Goal: Task Accomplishment & Management: Manage account settings

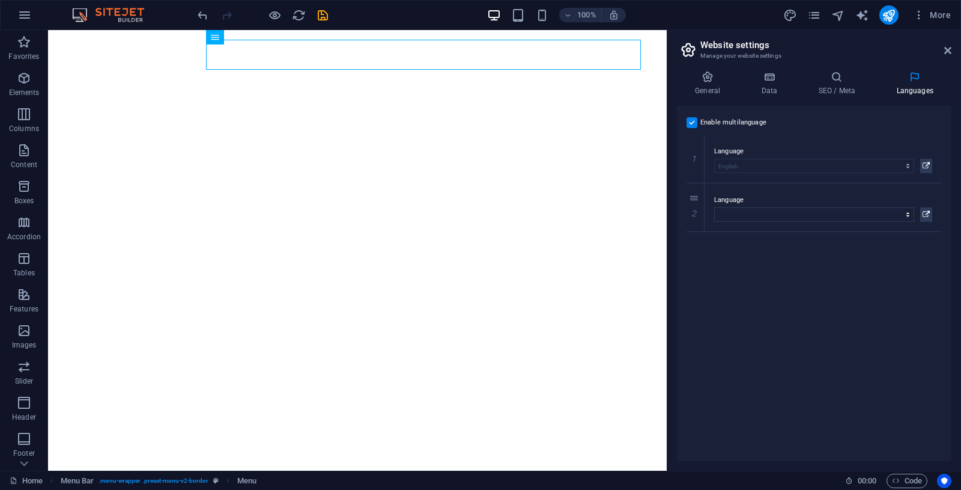
select select "41"
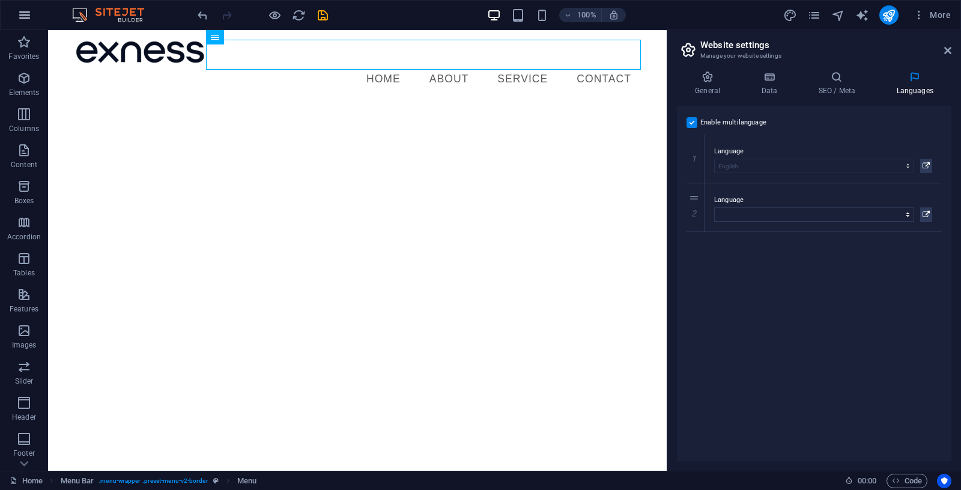
click at [24, 15] on icon "button" at bounding box center [24, 15] width 14 height 14
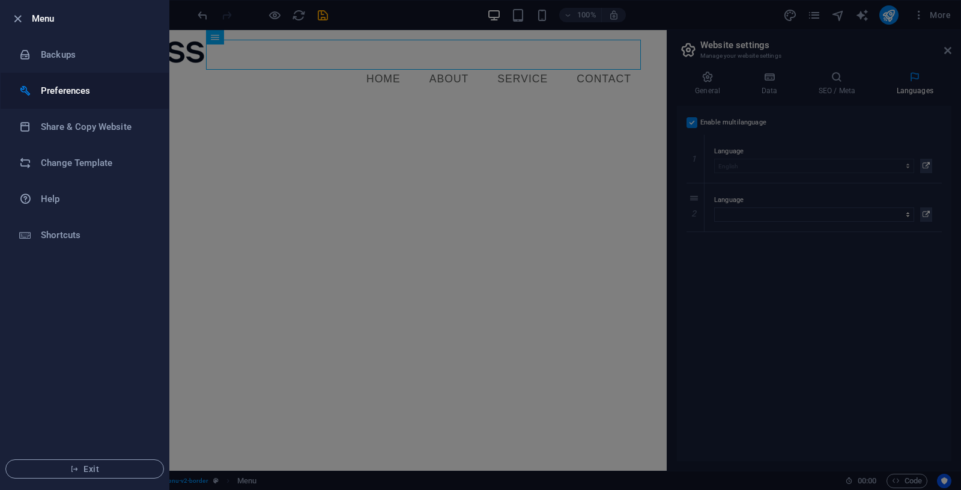
click at [89, 88] on h6 "Preferences" at bounding box center [96, 90] width 111 height 14
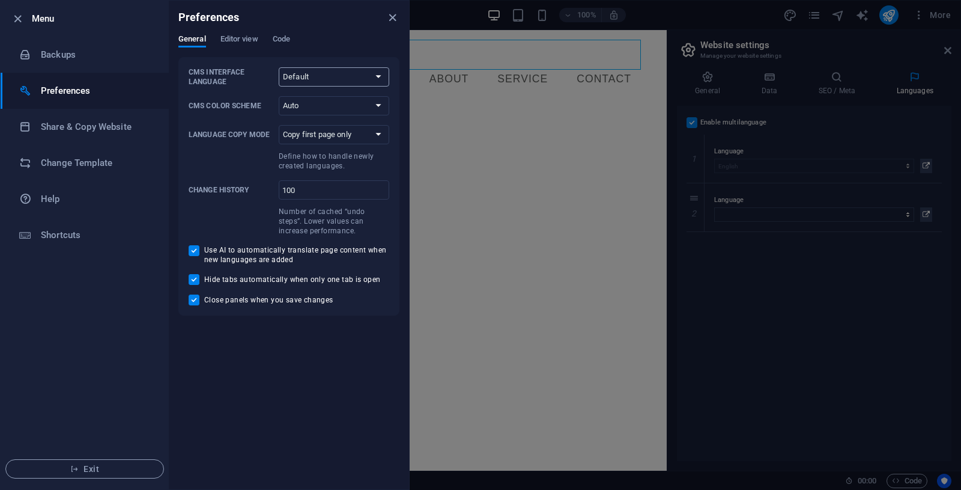
click at [279, 67] on select "Default Deutsch English Español Français Magyar Italiano Nederlands Polski Port…" at bounding box center [334, 76] width 111 height 19
click at [366, 73] on select "Default Deutsch English Español Français Magyar Italiano Nederlands Polski Port…" at bounding box center [334, 76] width 111 height 19
click at [232, 33] on div "Preferences" at bounding box center [289, 18] width 240 height 34
click at [235, 37] on span "Editor view" at bounding box center [239, 40] width 38 height 17
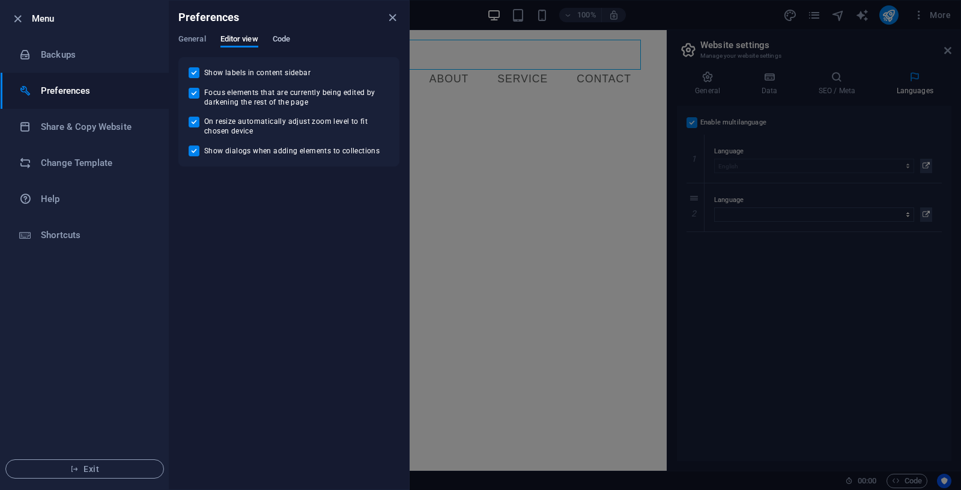
click at [274, 40] on span "Code" at bounding box center [281, 40] width 17 height 17
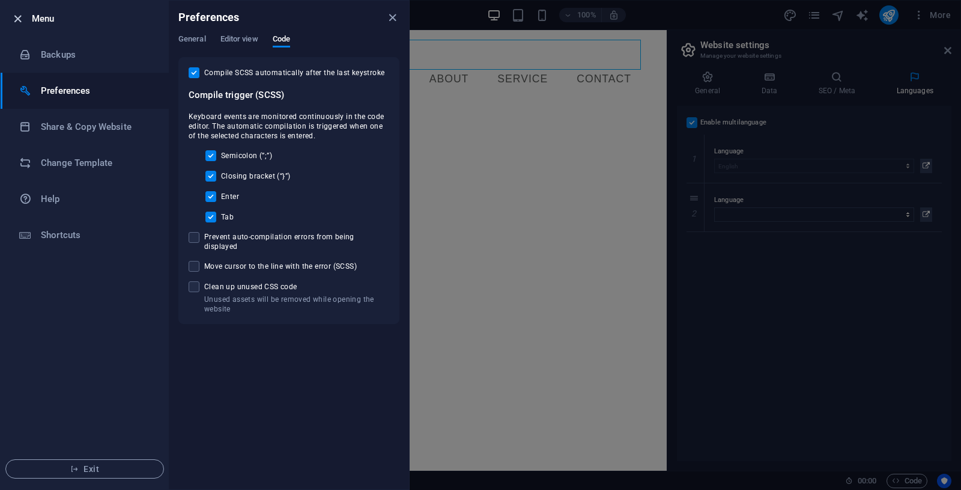
click at [17, 20] on icon "button" at bounding box center [18, 19] width 14 height 14
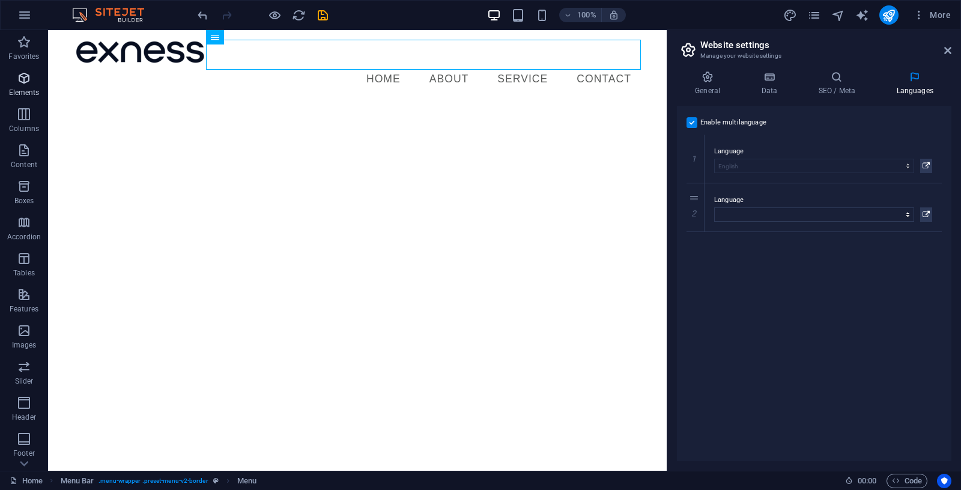
click at [25, 82] on icon "button" at bounding box center [24, 78] width 14 height 14
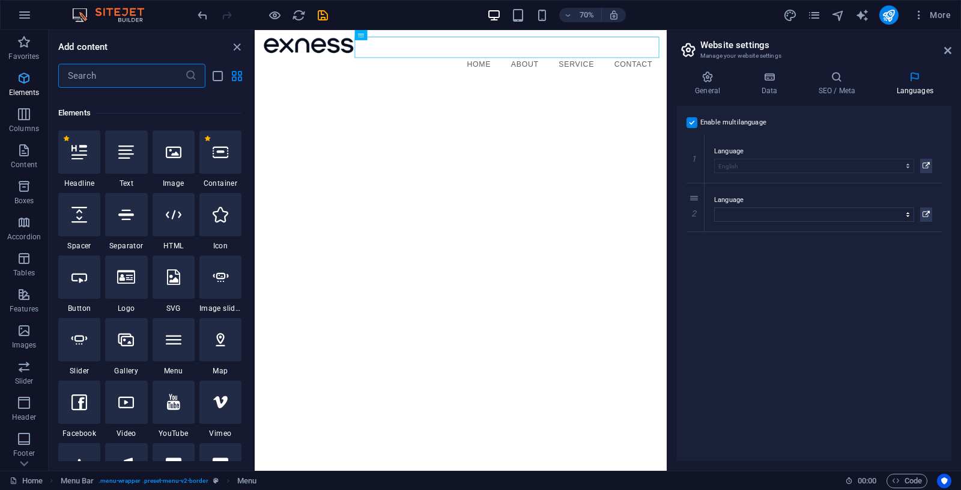
scroll to position [128, 0]
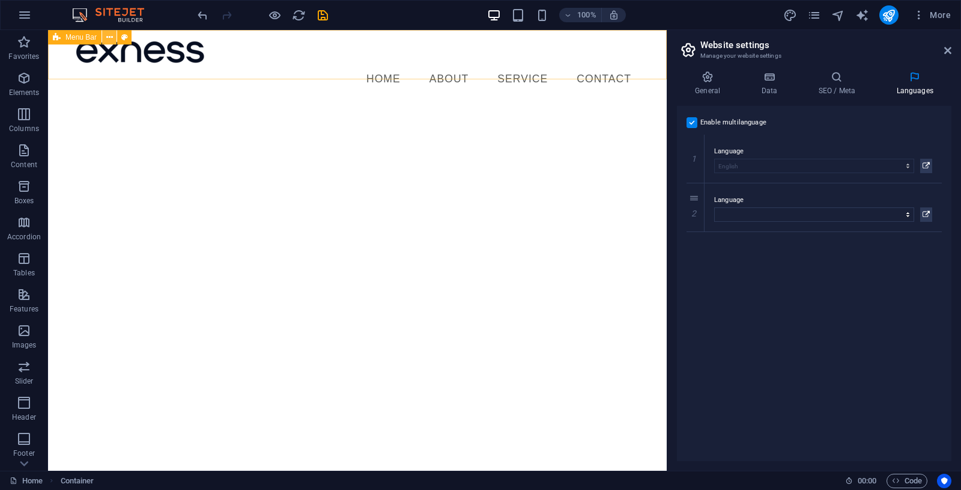
click at [109, 38] on icon at bounding box center [109, 37] width 7 height 13
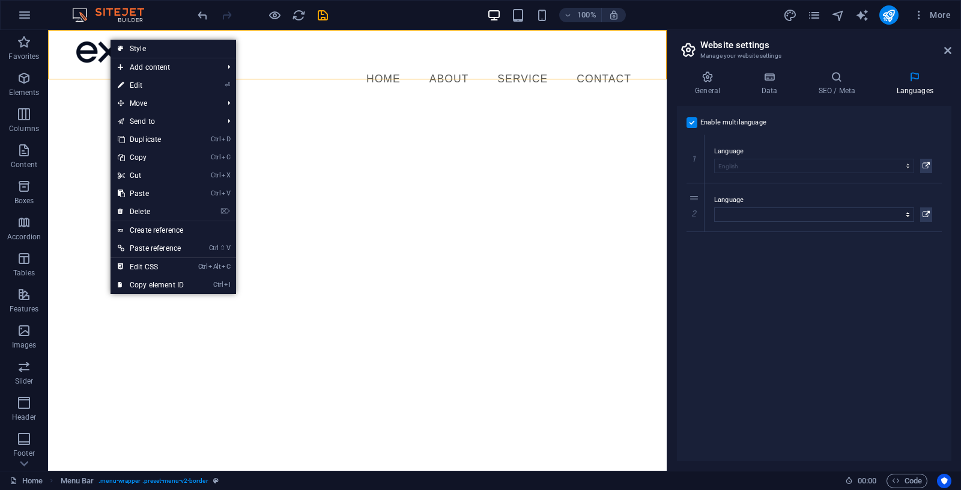
click at [80, 104] on html "Skip to main content Menu Home About Service Contact" at bounding box center [357, 67] width 619 height 74
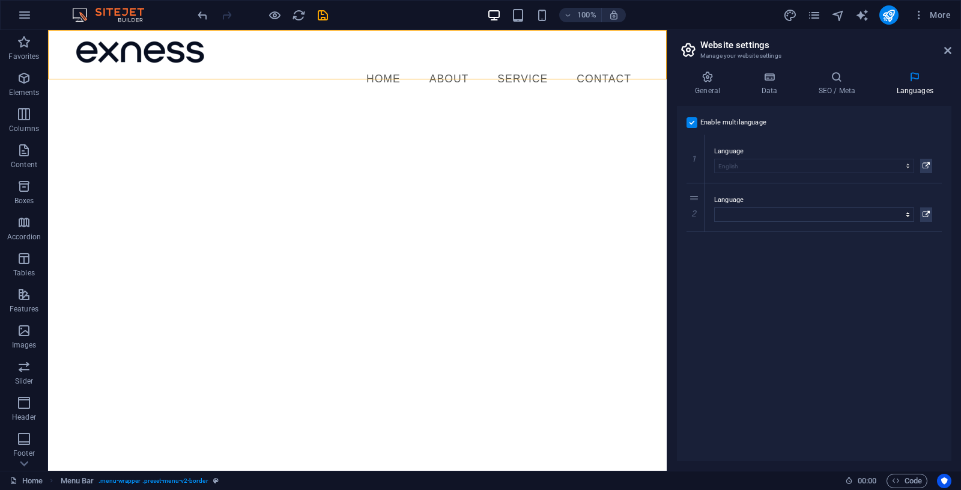
click at [256, 104] on html "Skip to main content Menu Home About Service Contact" at bounding box center [357, 67] width 619 height 74
click at [26, 122] on span "Columns" at bounding box center [24, 121] width 48 height 29
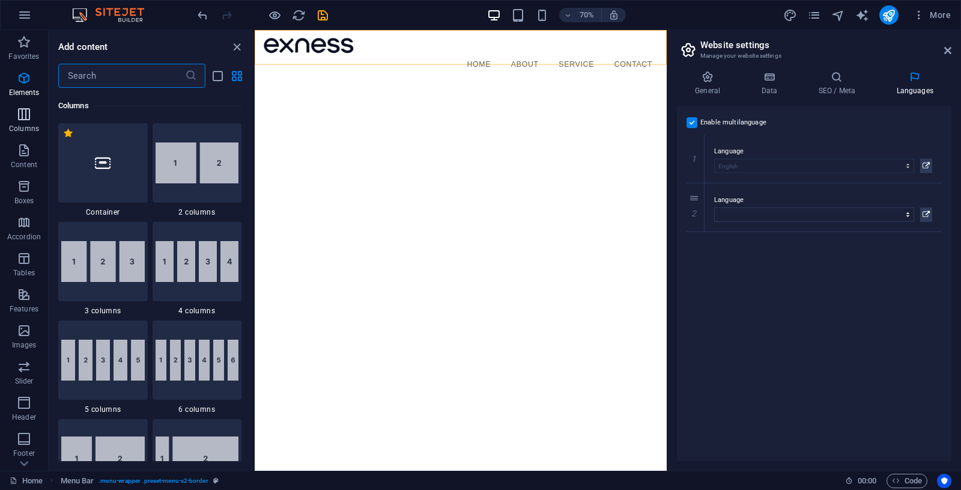
scroll to position [595, 0]
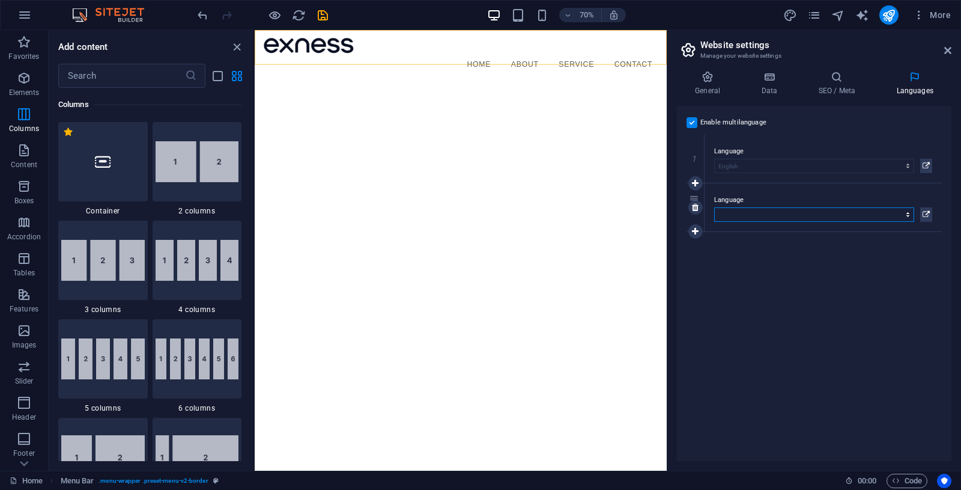
click at [714, 207] on select "Abkhazian Afar Afrikaans Akan Albanian Amharic Arabic Aragonese Armenian Assame…" at bounding box center [814, 214] width 200 height 14
click at [756, 210] on select "Abkhazian Afar Afrikaans Akan Albanian Amharic Arabic Aragonese Armenian Assame…" at bounding box center [814, 214] width 200 height 14
click at [714, 207] on select "Abkhazian Afar Afrikaans Akan Albanian Amharic Arabic Aragonese Armenian Assame…" at bounding box center [814, 214] width 200 height 14
select select "70"
click option "Indonesian" at bounding box center [0, 0] width 0 height 0
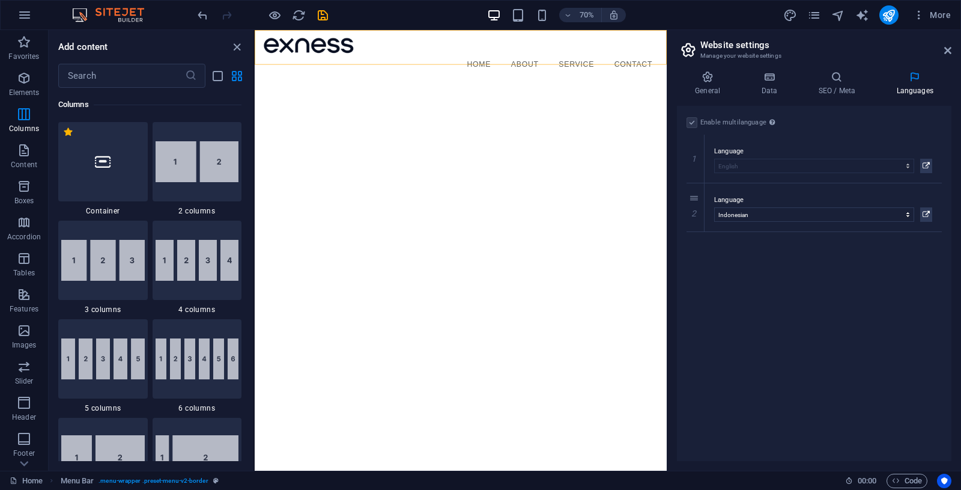
click at [787, 372] on div "Enable multilanguage To disable multilanguage delete all languages until only o…" at bounding box center [814, 283] width 275 height 355
click at [797, 304] on div "Enable multilanguage To disable multilanguage delete all languages until only o…" at bounding box center [814, 283] width 275 height 355
click at [941, 19] on span "More" at bounding box center [932, 15] width 38 height 12
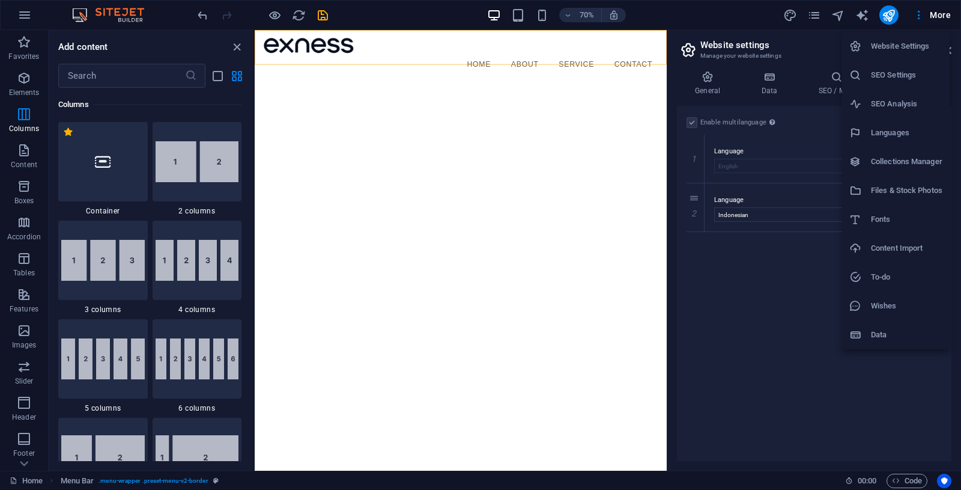
click at [900, 111] on li "SEO Analysis" at bounding box center [896, 103] width 108 height 29
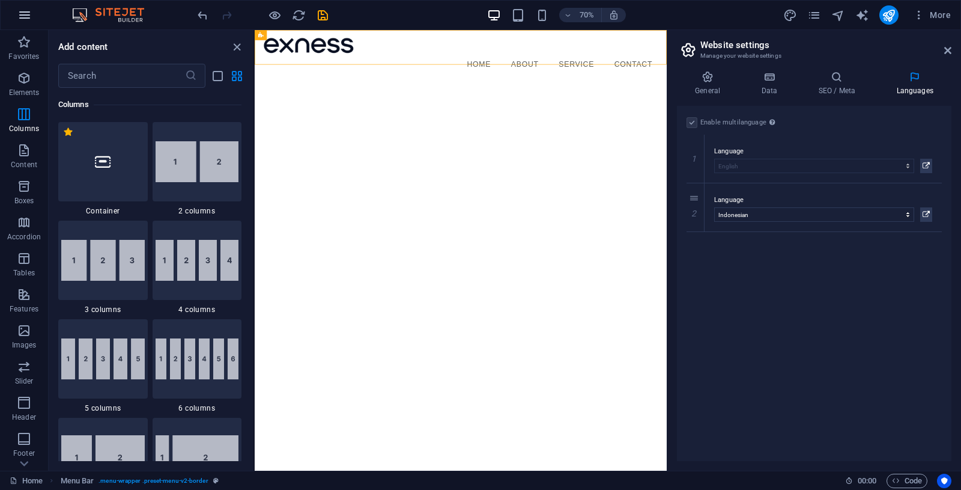
click at [26, 16] on icon "button" at bounding box center [24, 15] width 14 height 14
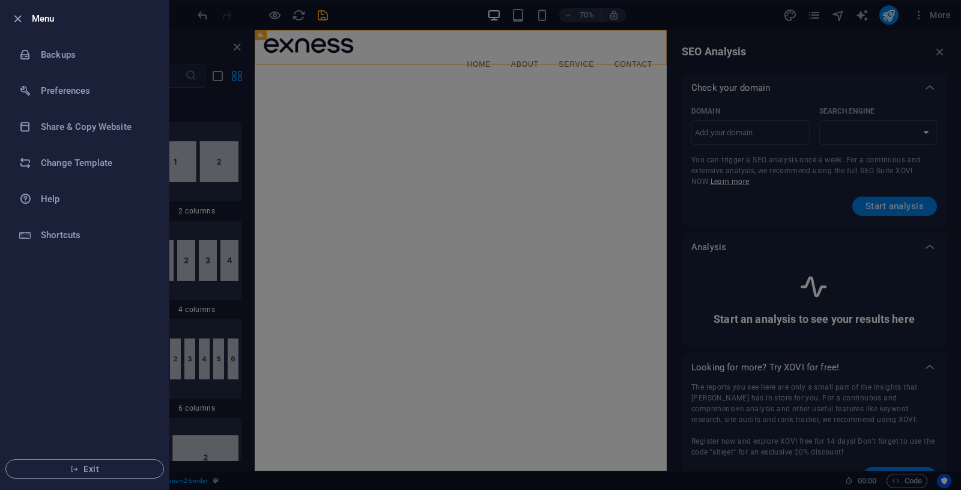
click at [13, 11] on li "Menu" at bounding box center [85, 19] width 168 height 36
select select "[DOMAIN_NAME]"
click at [315, 117] on div at bounding box center [480, 245] width 961 height 490
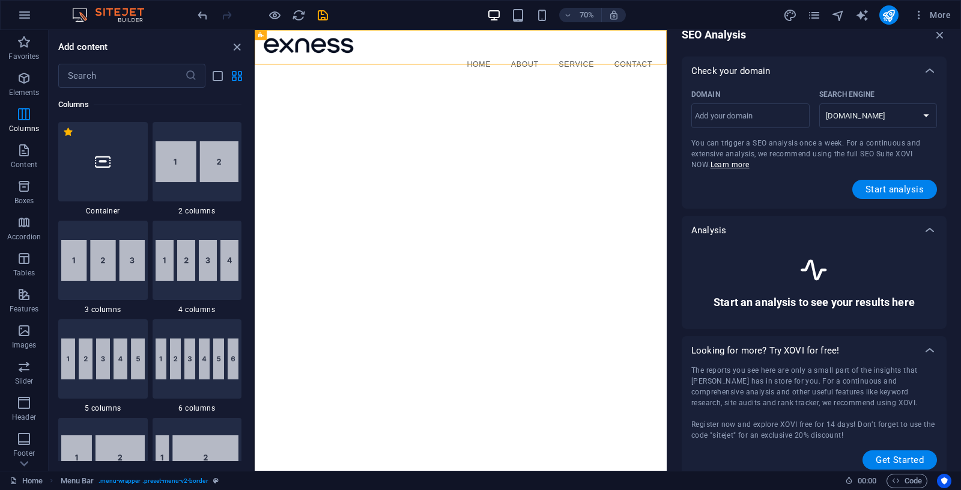
scroll to position [25, 0]
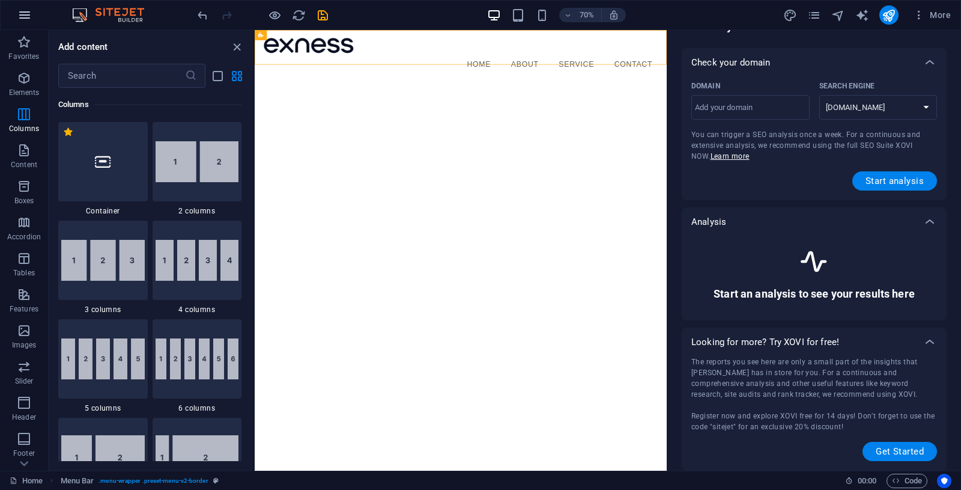
click at [17, 22] on icon "button" at bounding box center [24, 15] width 14 height 14
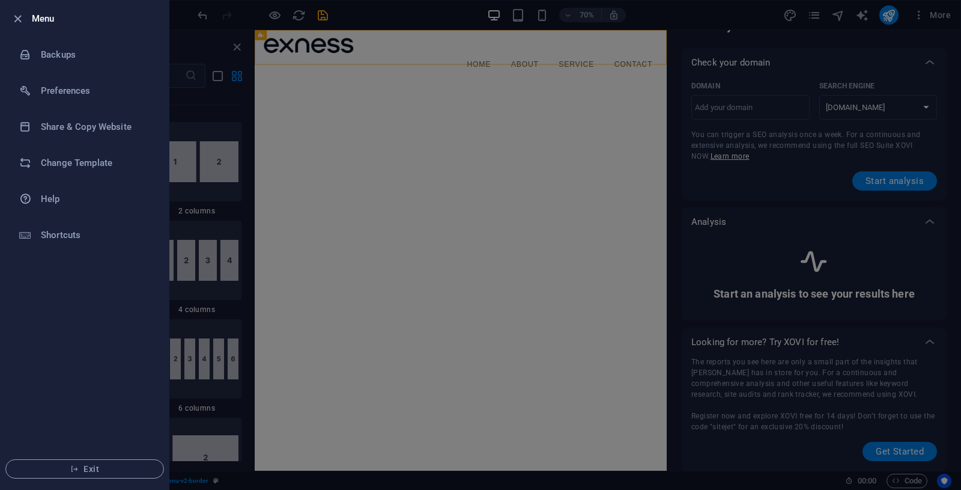
click at [253, 95] on div at bounding box center [480, 245] width 961 height 490
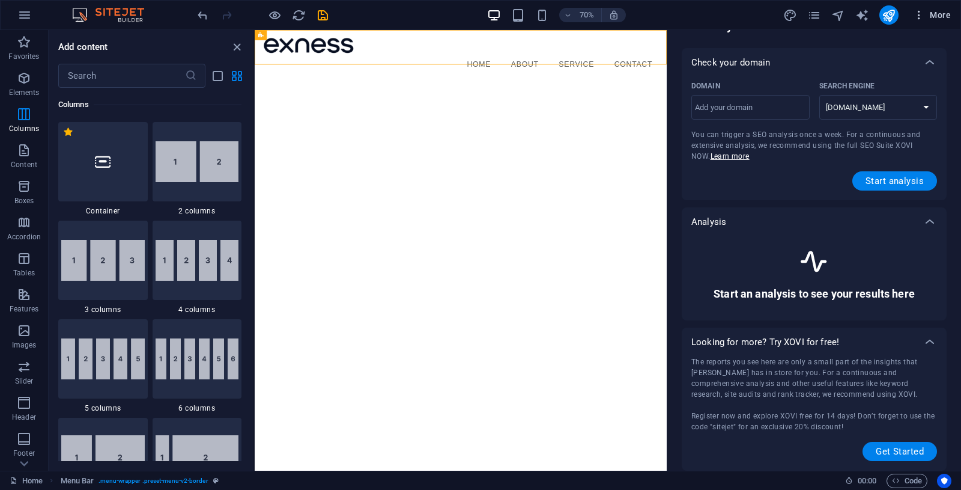
click at [921, 17] on icon "button" at bounding box center [919, 15] width 12 height 12
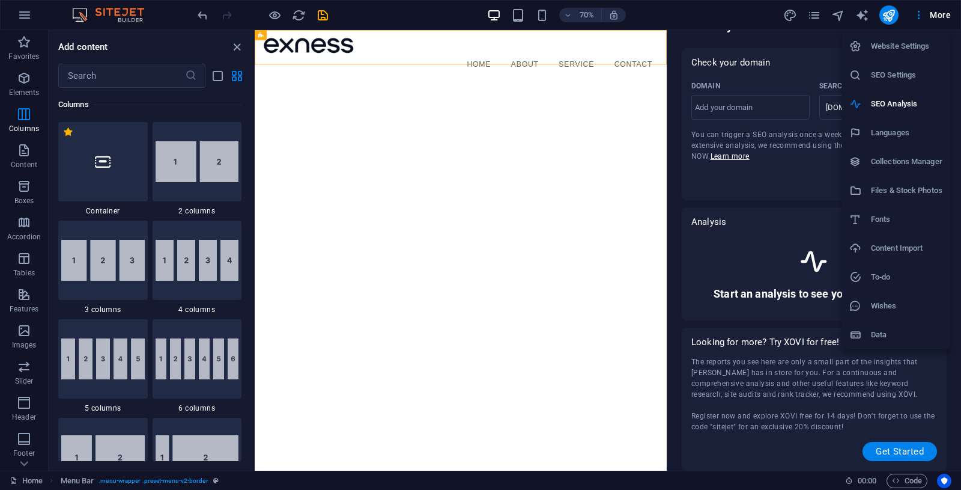
click at [902, 44] on h6 "Website Settings" at bounding box center [906, 46] width 71 height 14
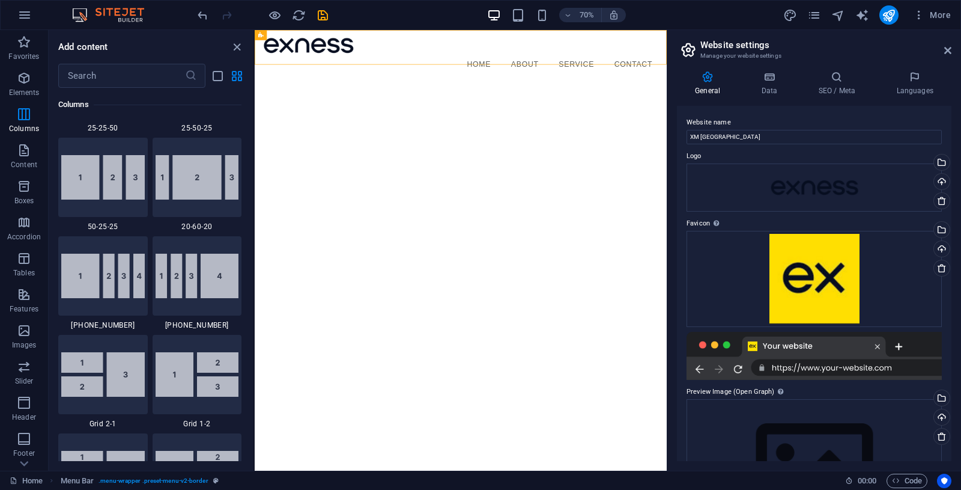
scroll to position [1636, 0]
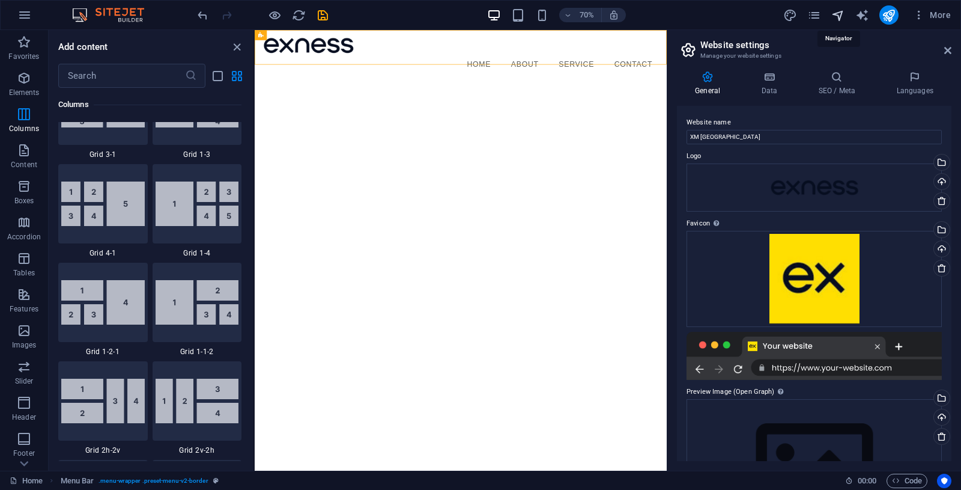
click at [837, 19] on icon "navigator" at bounding box center [838, 15] width 14 height 14
click at [813, 17] on icon "pages" at bounding box center [814, 15] width 14 height 14
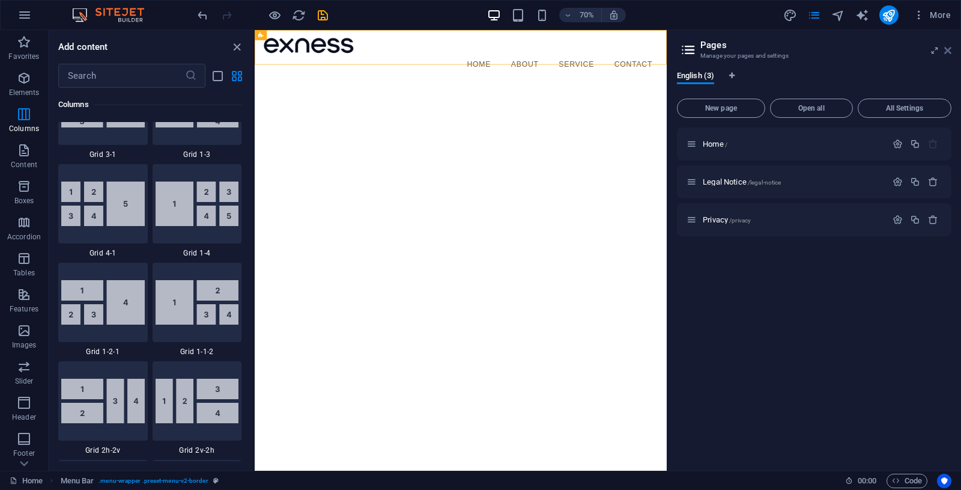
click at [948, 48] on icon at bounding box center [947, 51] width 7 height 10
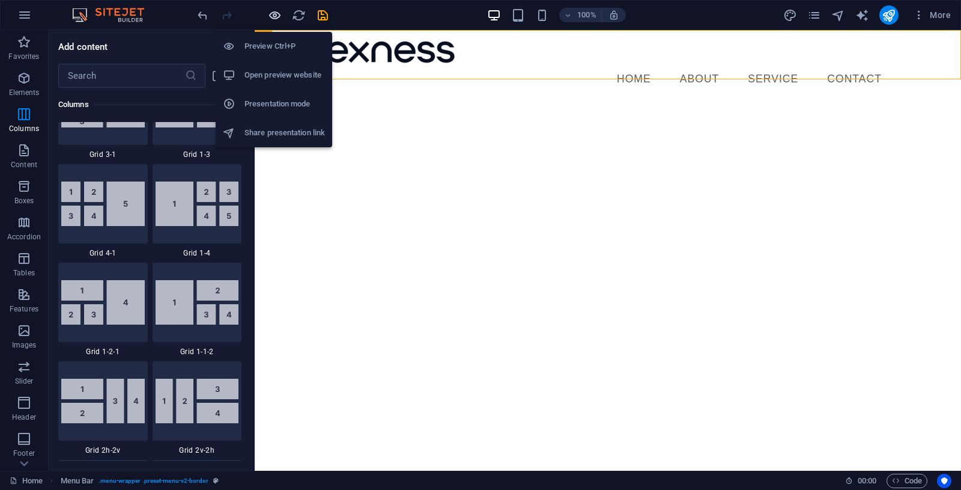
click at [270, 19] on icon "button" at bounding box center [275, 15] width 14 height 14
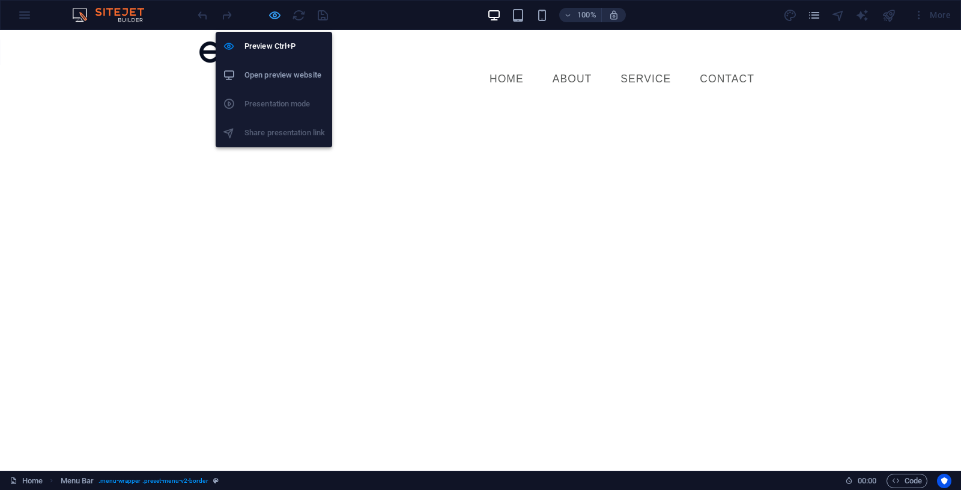
click at [270, 19] on icon "button" at bounding box center [275, 15] width 14 height 14
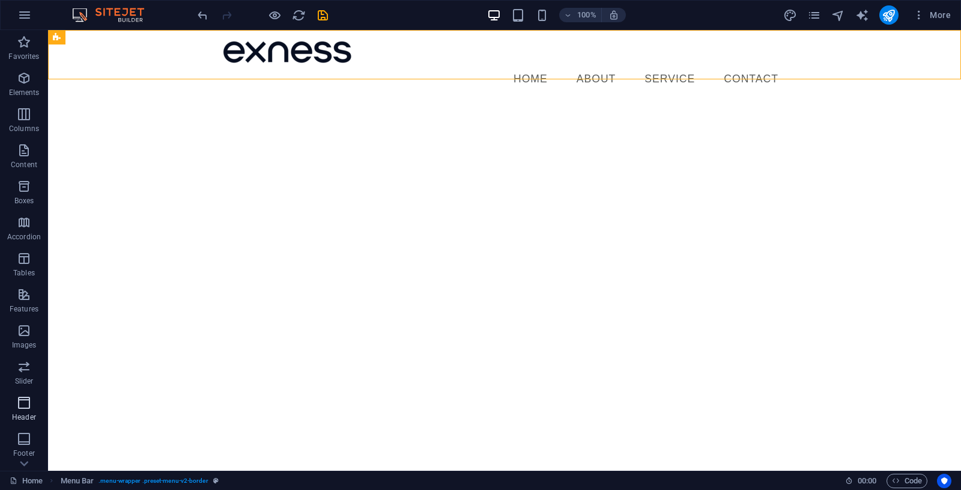
scroll to position [100, 0]
click at [21, 20] on icon "button" at bounding box center [24, 15] width 14 height 14
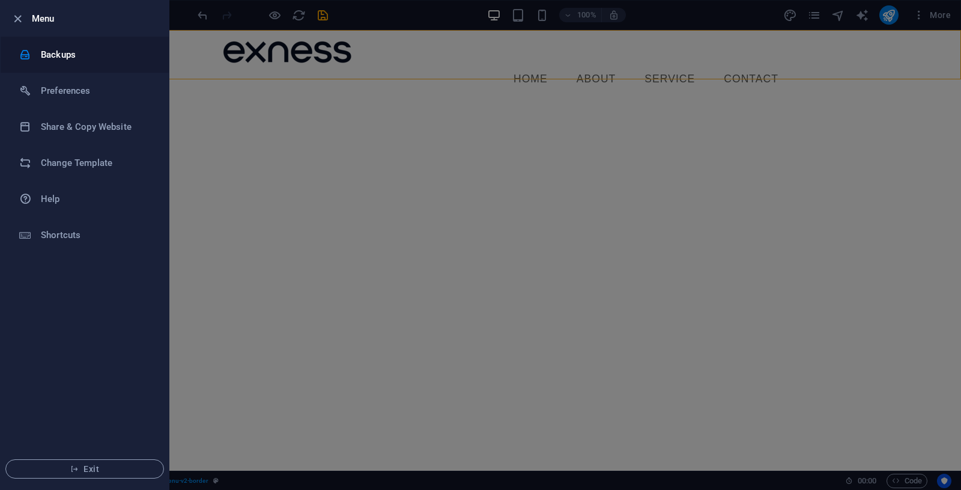
click at [47, 61] on h6 "Backups" at bounding box center [96, 54] width 111 height 14
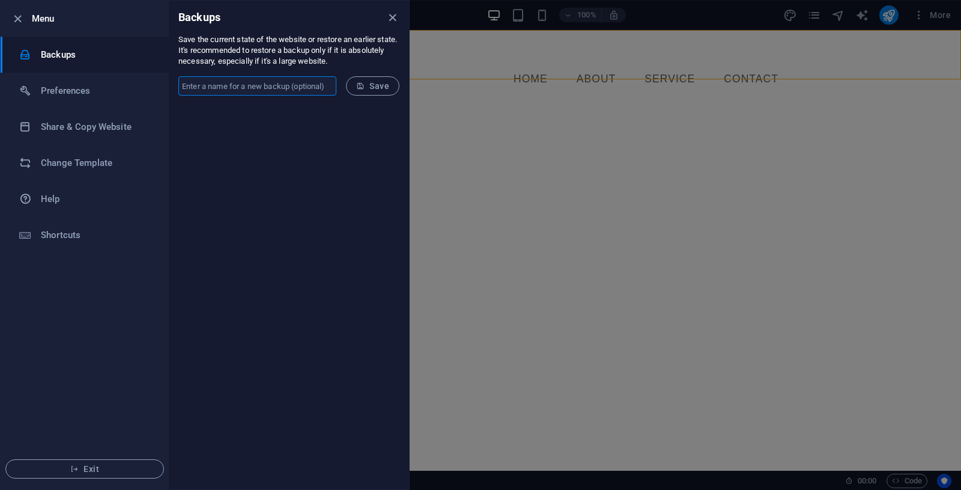
click at [246, 94] on input "text" at bounding box center [257, 85] width 158 height 19
click at [262, 86] on input "text" at bounding box center [257, 85] width 158 height 19
type input "XM"
click at [383, 95] on button "Save" at bounding box center [372, 85] width 53 height 19
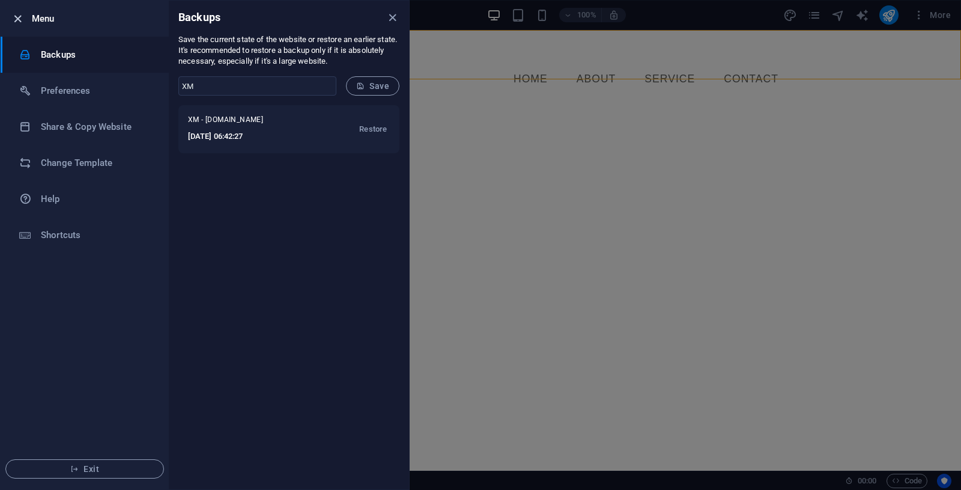
click at [19, 23] on icon "button" at bounding box center [18, 19] width 14 height 14
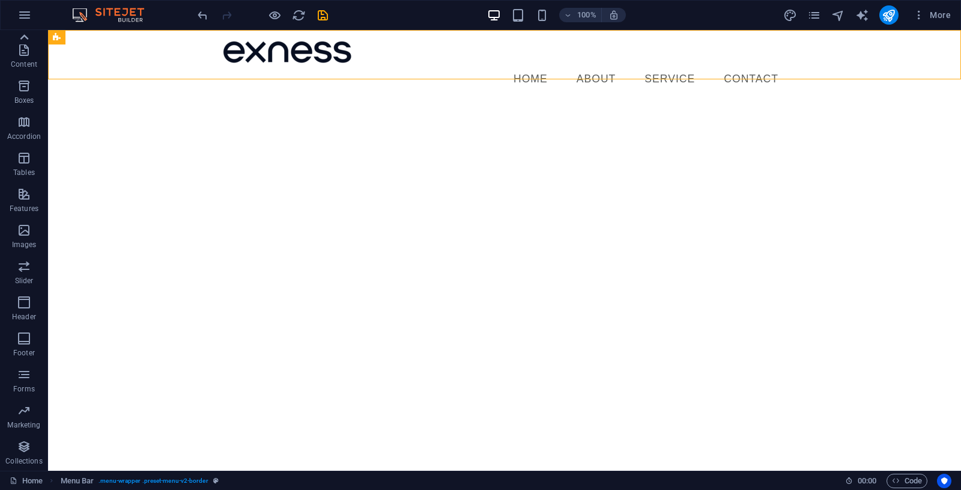
click at [26, 34] on icon at bounding box center [24, 37] width 17 height 17
click at [26, 34] on button "Favorites" at bounding box center [24, 48] width 48 height 36
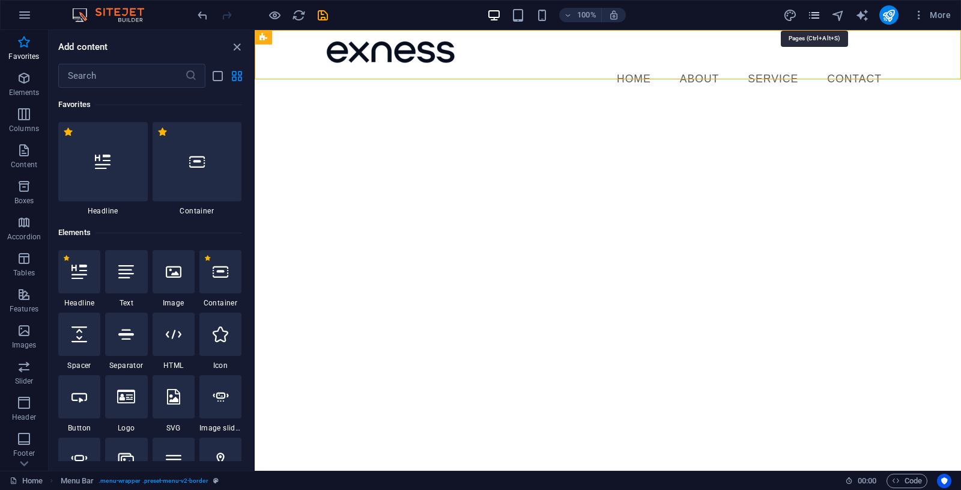
click at [817, 14] on icon "pages" at bounding box center [814, 15] width 14 height 14
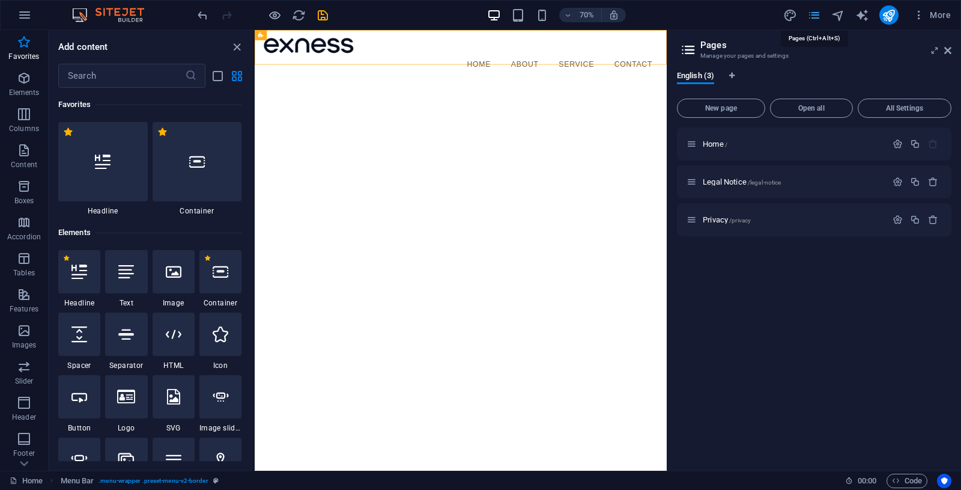
click at [817, 14] on icon "pages" at bounding box center [814, 15] width 14 height 14
click at [948, 46] on icon at bounding box center [947, 51] width 7 height 10
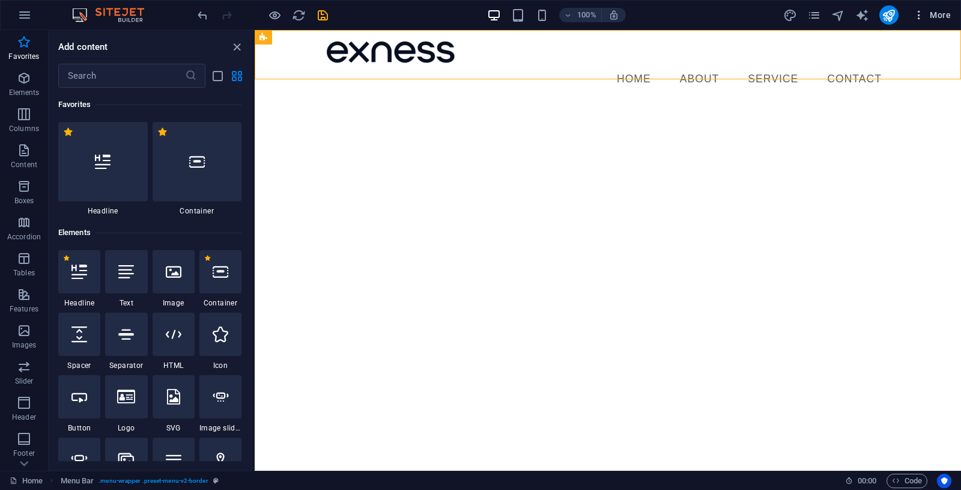
click at [917, 20] on icon "button" at bounding box center [919, 15] width 12 height 12
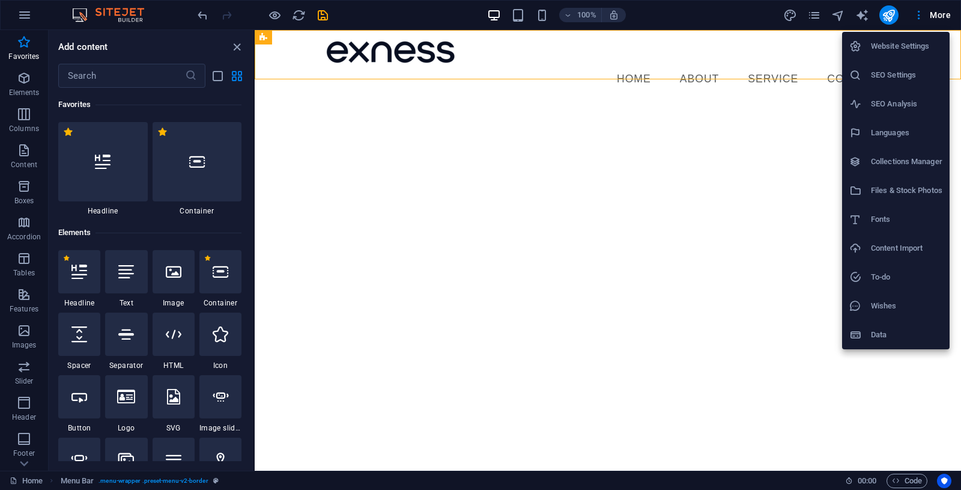
click at [915, 18] on div at bounding box center [480, 245] width 961 height 490
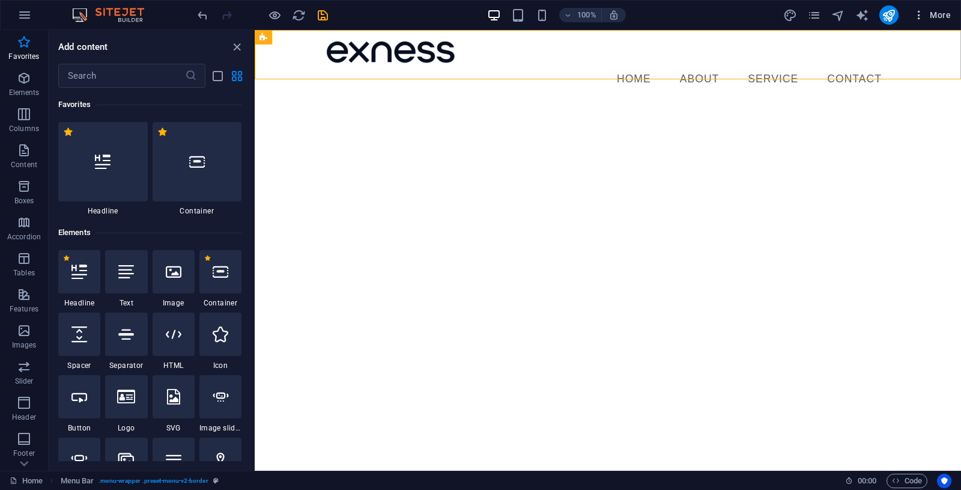
click at [936, 16] on span "More" at bounding box center [932, 15] width 38 height 12
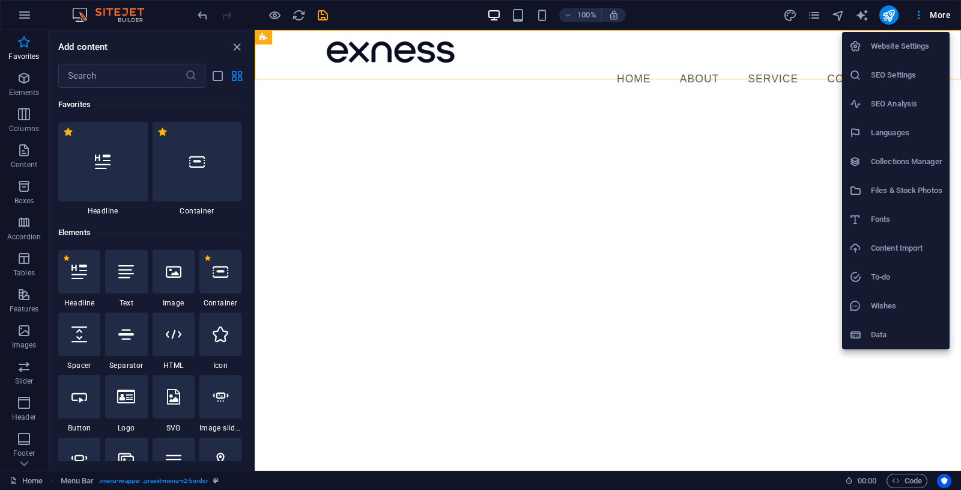
click at [936, 16] on div at bounding box center [480, 245] width 961 height 490
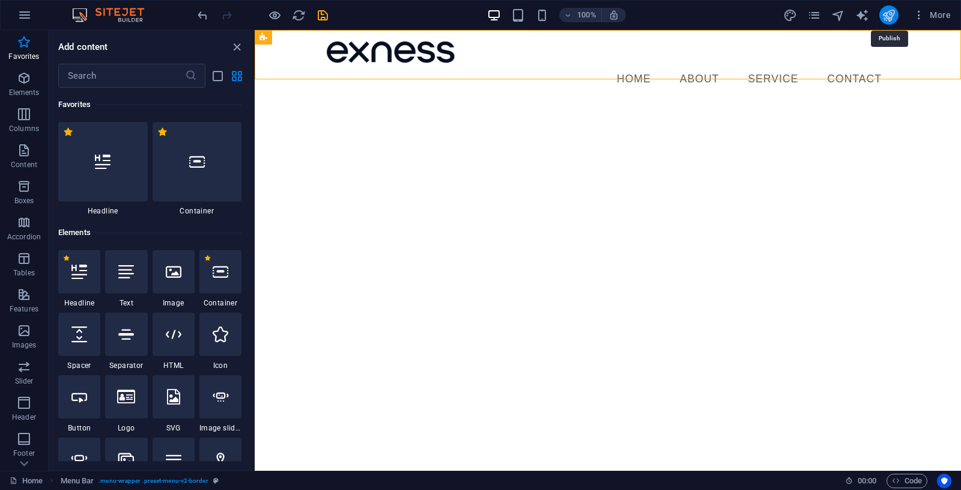
click at [887, 14] on icon "publish" at bounding box center [889, 15] width 14 height 14
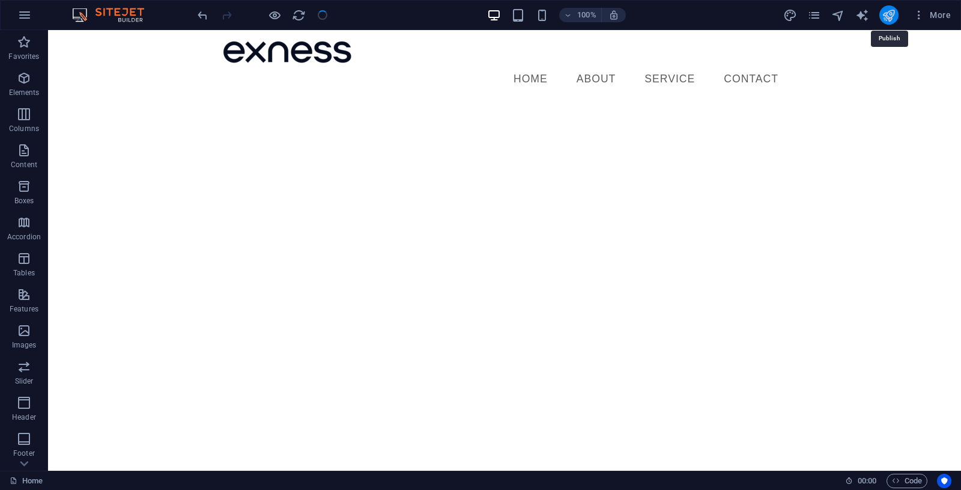
click at [885, 12] on icon "publish" at bounding box center [889, 15] width 14 height 14
click at [917, 19] on icon "button" at bounding box center [919, 15] width 12 height 12
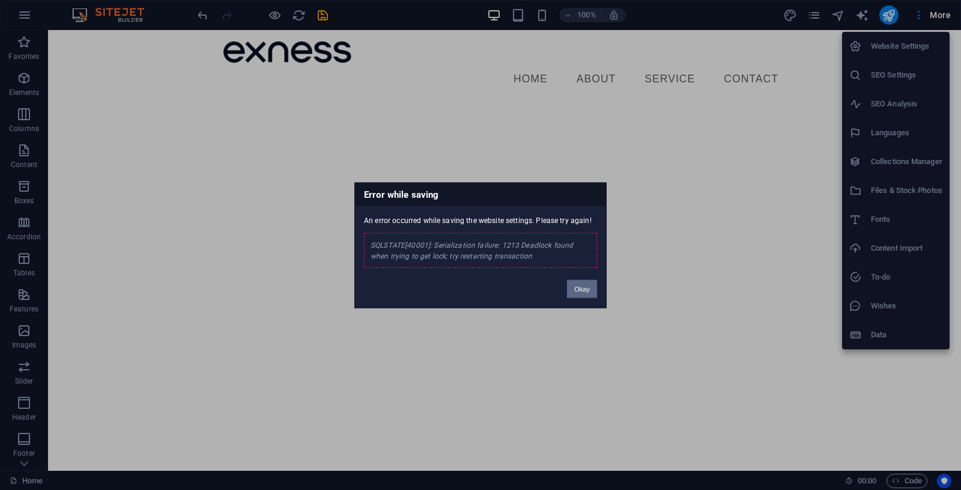
click at [577, 289] on button "Okay" at bounding box center [582, 288] width 30 height 18
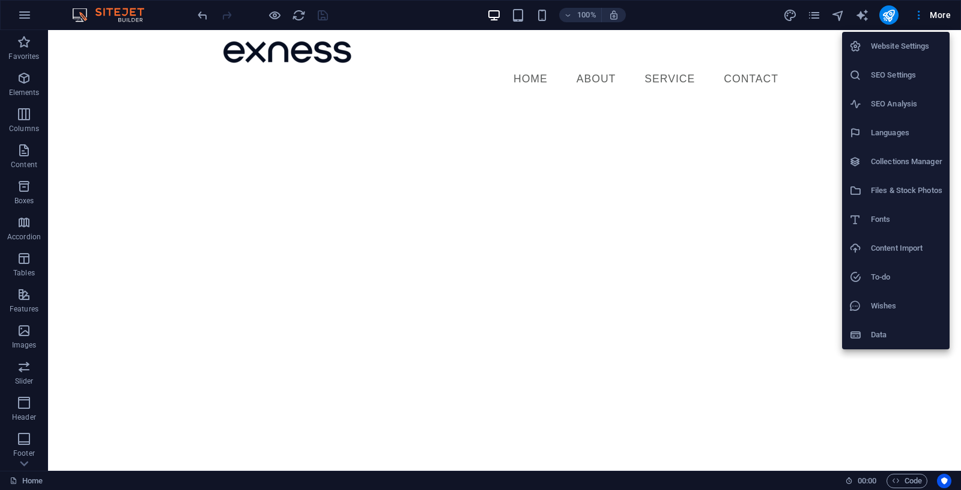
click at [26, 481] on div at bounding box center [480, 245] width 961 height 490
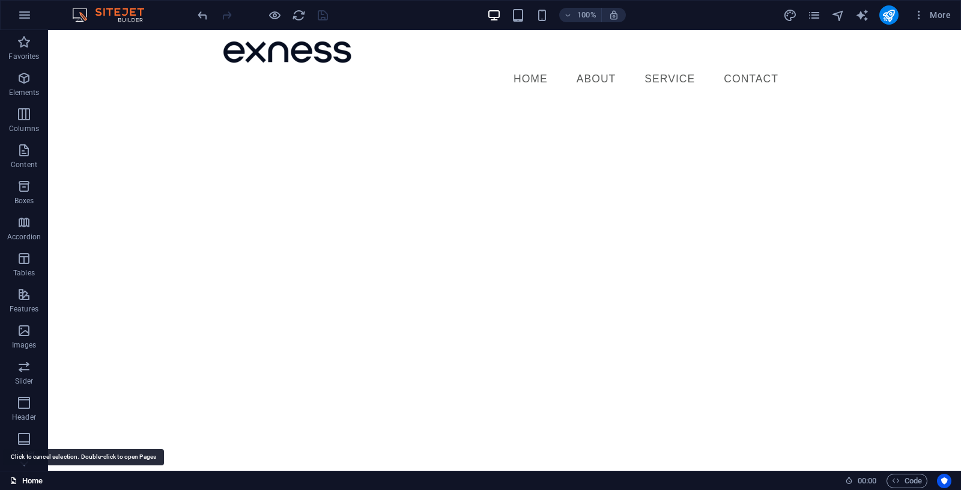
click at [27, 482] on link "Home" at bounding box center [26, 480] width 33 height 14
click at [133, 14] on img at bounding box center [114, 15] width 90 height 14
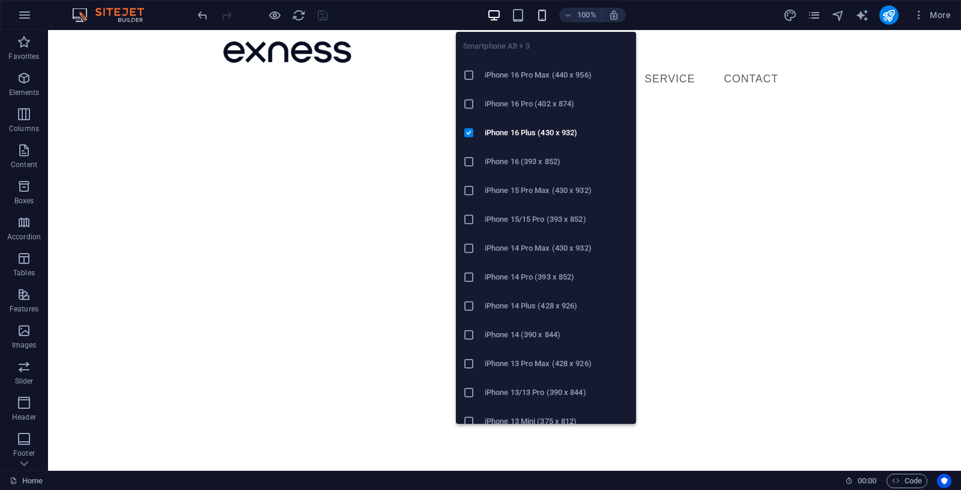
click at [547, 16] on icon "button" at bounding box center [542, 15] width 14 height 14
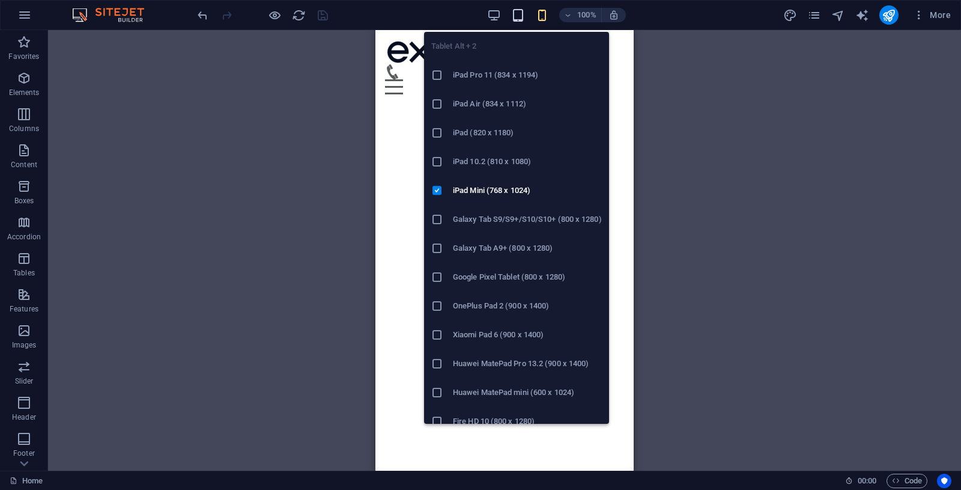
click at [522, 13] on icon "button" at bounding box center [518, 15] width 14 height 14
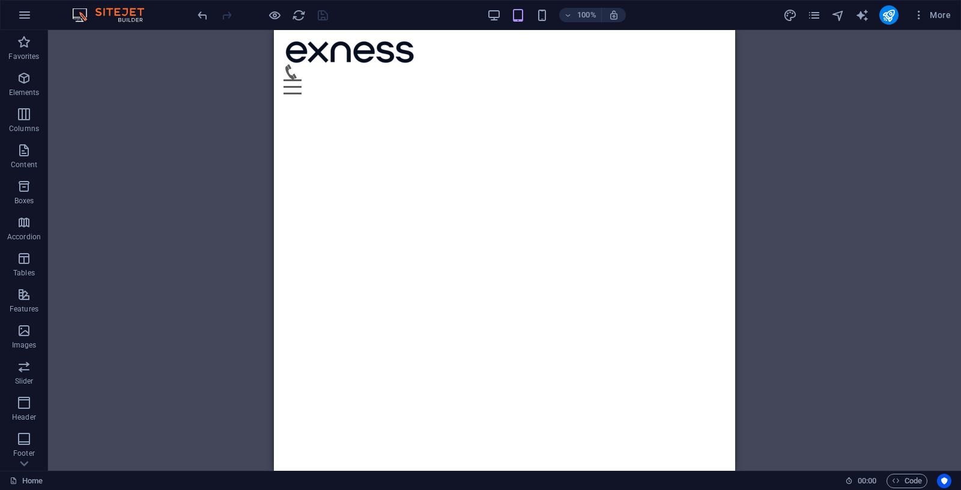
click at [864, 203] on div "Placeholder Menu Bar Icon Container Logo Menu Image Menu Bar Menu Container" at bounding box center [504, 250] width 913 height 440
click at [813, 13] on icon "pages" at bounding box center [814, 15] width 14 height 14
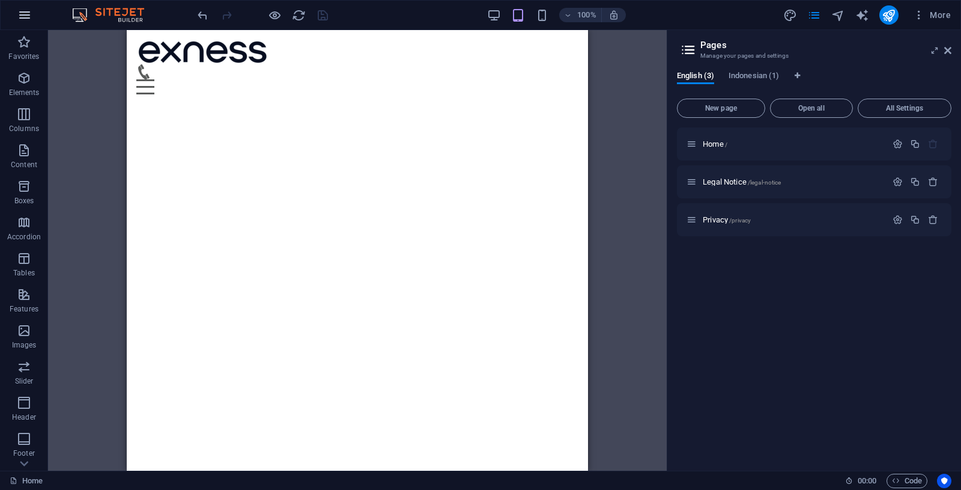
click at [24, 13] on icon "button" at bounding box center [24, 15] width 14 height 14
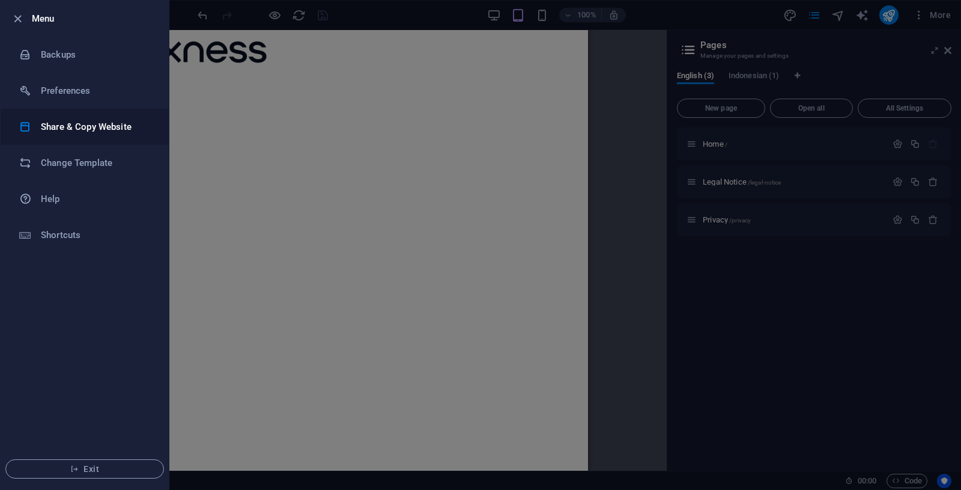
click at [100, 131] on h6 "Share & Copy Website" at bounding box center [96, 127] width 111 height 14
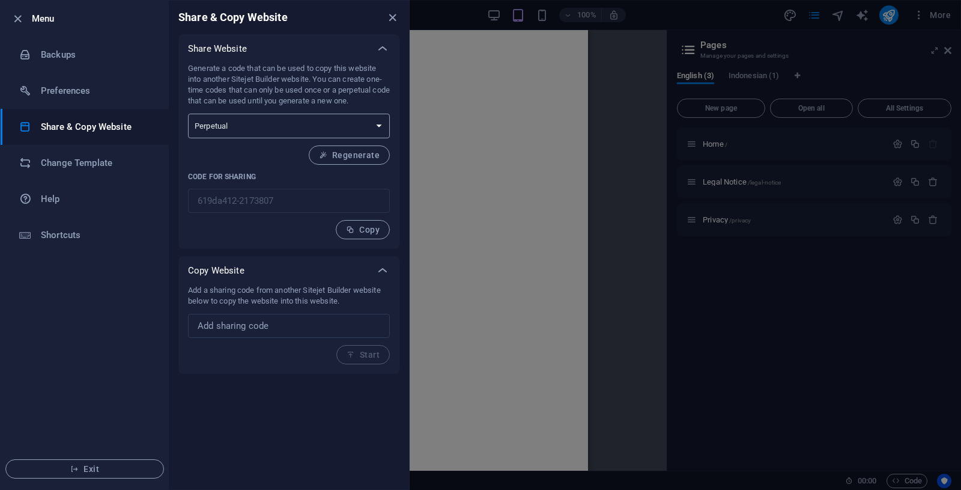
click at [188, 114] on select "One-time Perpetual" at bounding box center [289, 126] width 202 height 25
click at [378, 127] on select "One-time Perpetual" at bounding box center [289, 126] width 202 height 25
click at [394, 16] on icon "close" at bounding box center [393, 18] width 14 height 14
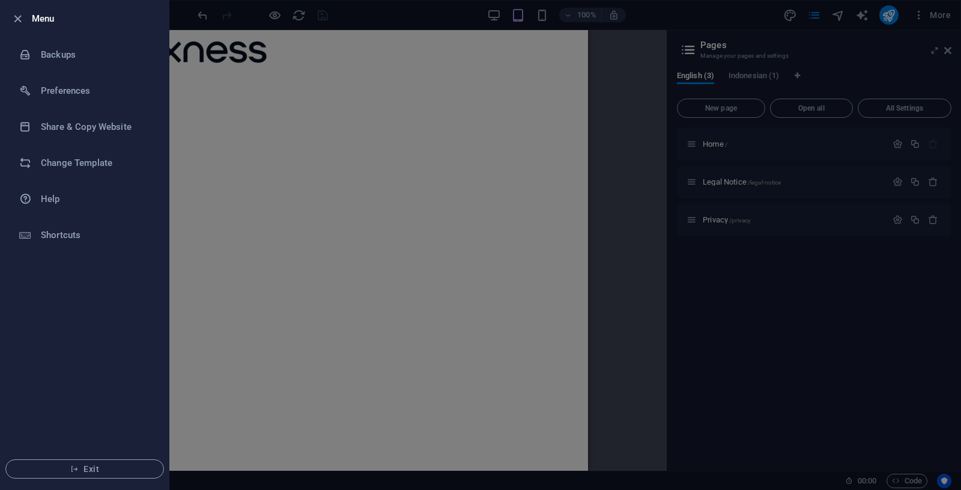
click at [558, 186] on div at bounding box center [480, 245] width 961 height 490
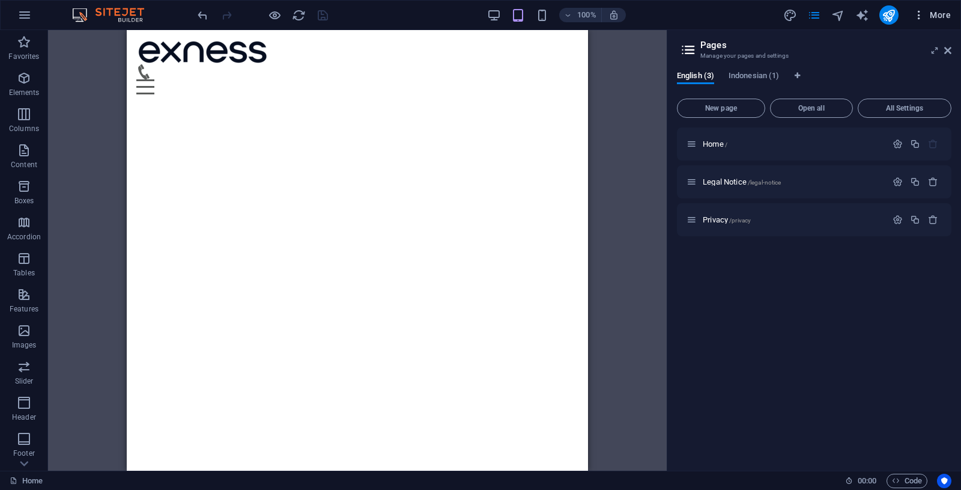
click at [938, 16] on span "More" at bounding box center [932, 15] width 38 height 12
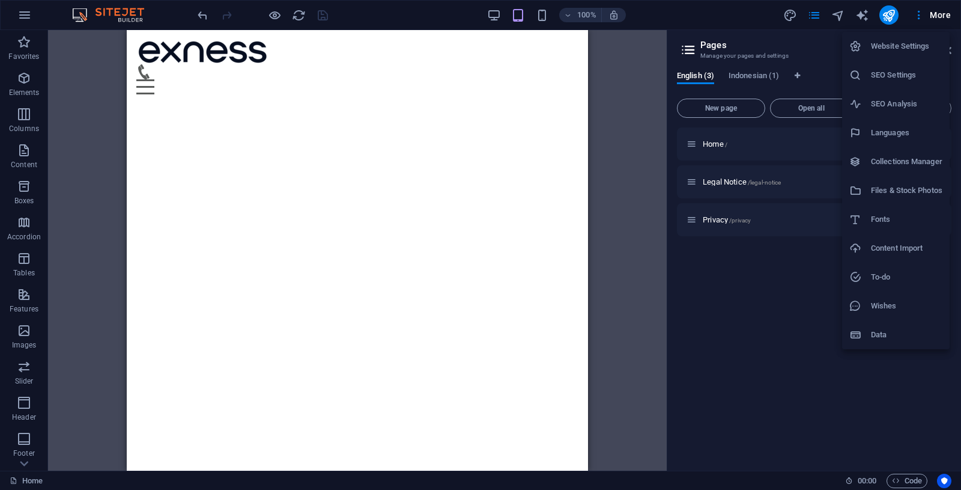
click at [884, 311] on h6 "Wishes" at bounding box center [906, 306] width 71 height 14
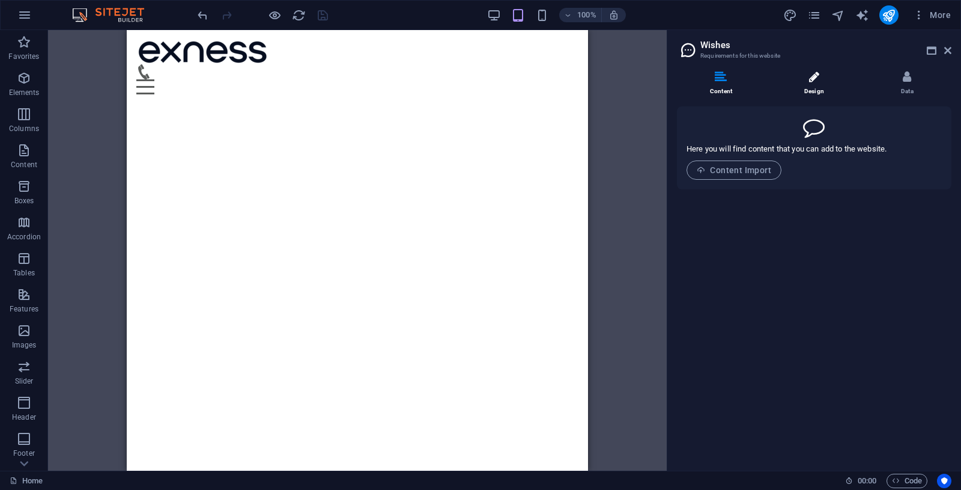
click at [822, 85] on li "Design" at bounding box center [816, 84] width 93 height 26
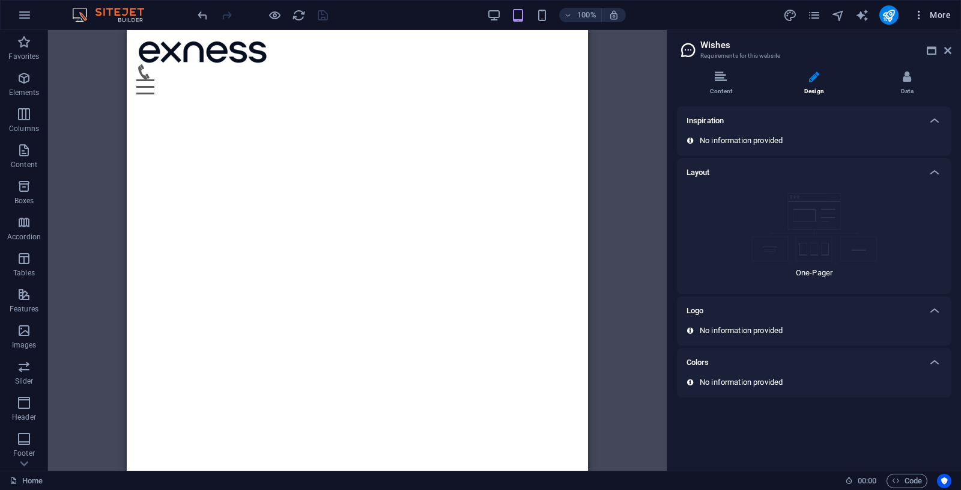
click at [938, 16] on span "More" at bounding box center [932, 15] width 38 height 12
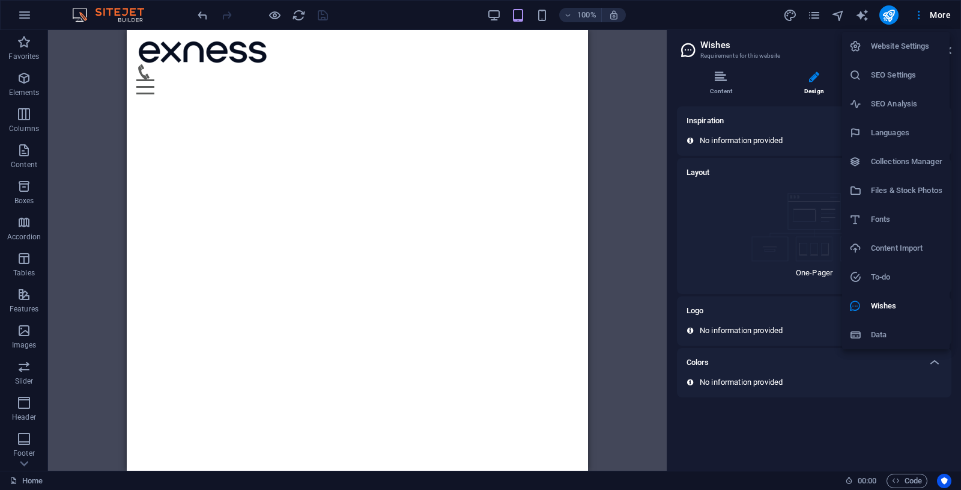
click at [910, 481] on div at bounding box center [480, 245] width 961 height 490
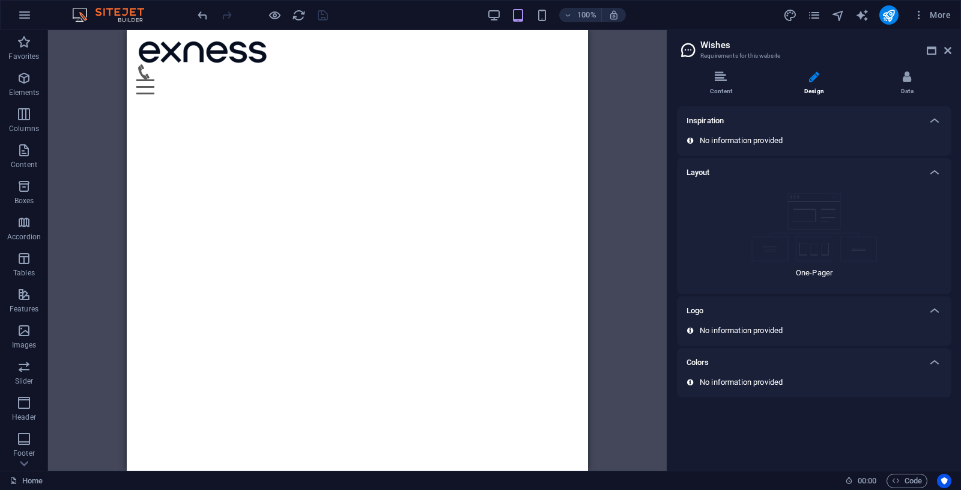
click at [910, 481] on span "Code" at bounding box center [907, 480] width 30 height 14
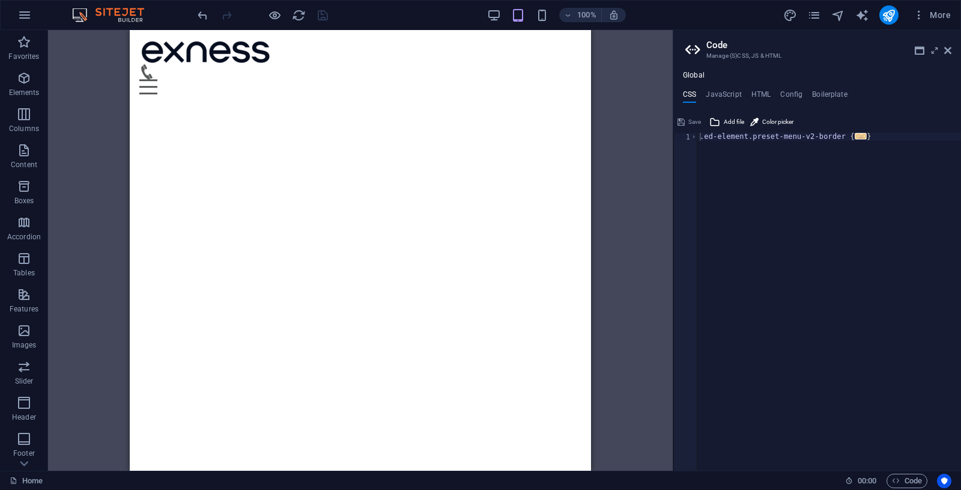
click at [643, 184] on div "Placeholder Menu Bar Icon Container Logo Menu Image Menu Bar Menu Container" at bounding box center [360, 250] width 625 height 440
click at [765, 89] on div "Global CSS JavaScript HTML Config Boilerplate .ed-element.preset-menu-v2-border…" at bounding box center [817, 270] width 288 height 399
click at [759, 95] on h4 "HTML" at bounding box center [761, 96] width 20 height 13
type textarea "<a href="#main-content" class="wv-link-content button">Skip to main content</a>"
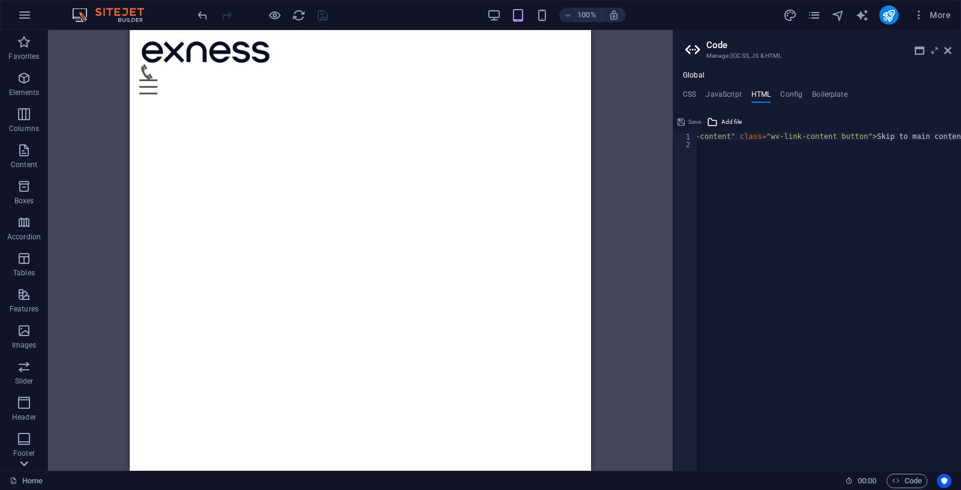
click at [23, 466] on icon at bounding box center [24, 463] width 17 height 17
